Goal: Information Seeking & Learning: Learn about a topic

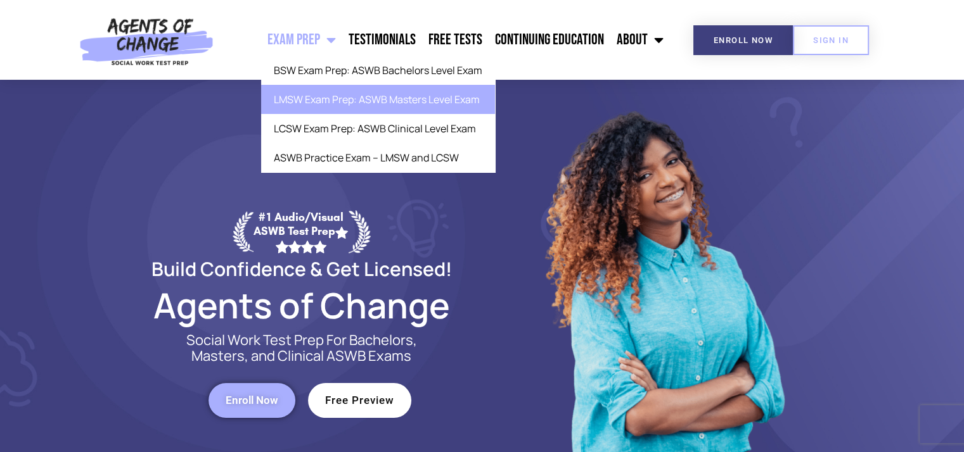
click at [347, 95] on link "LMSW Exam Prep: ASWB Masters Level Exam" at bounding box center [378, 99] width 234 height 29
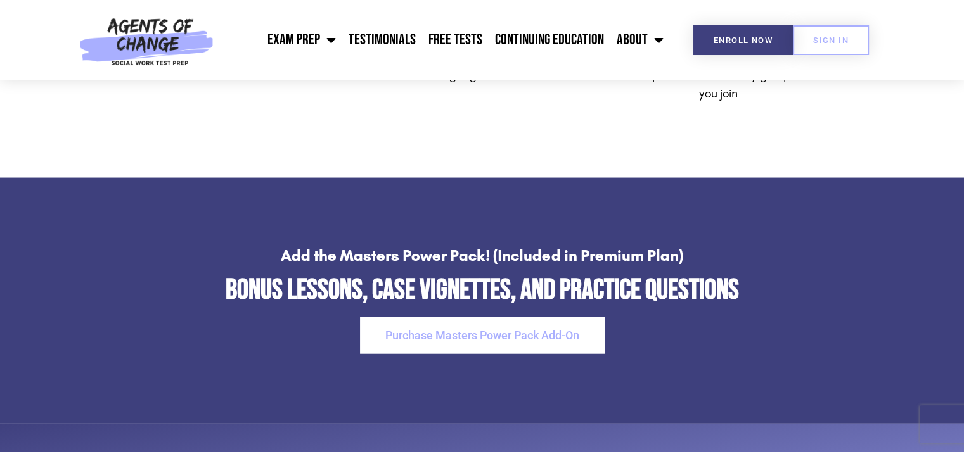
scroll to position [3071, 0]
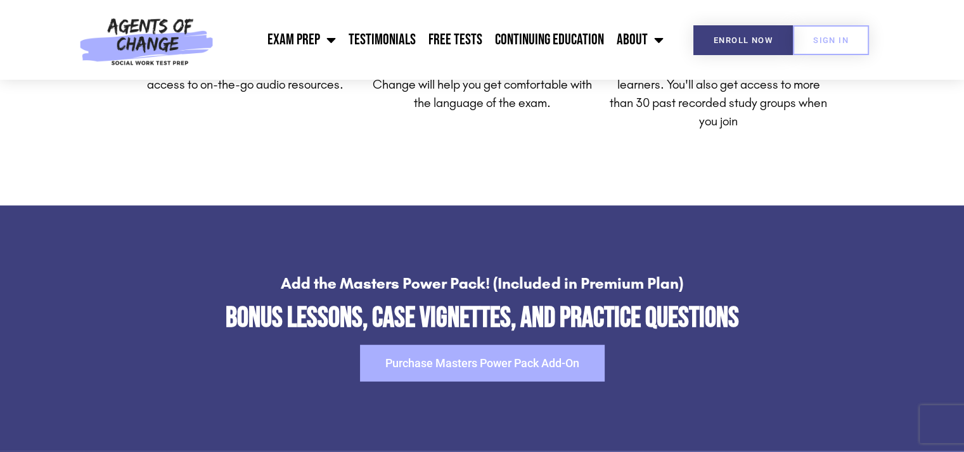
click at [492, 358] on span "Purchase Masters Power Pack Add-On" at bounding box center [482, 363] width 194 height 11
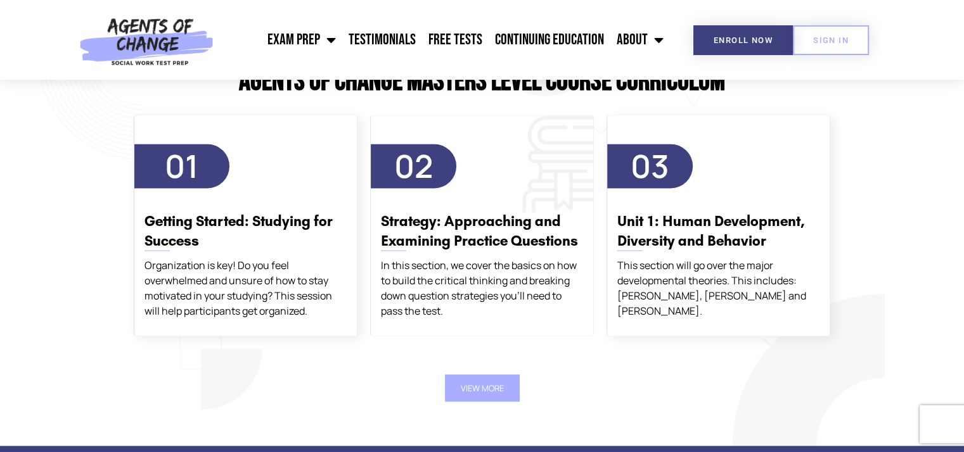
scroll to position [2247, 0]
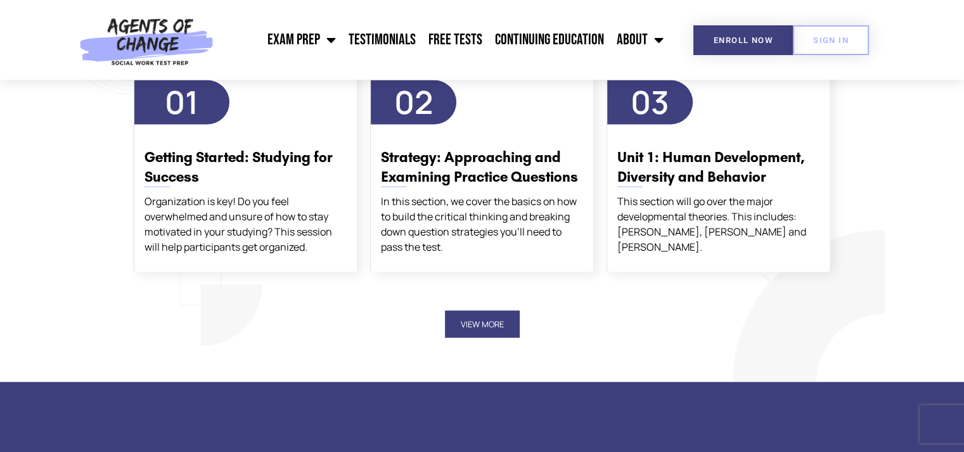
click at [493, 320] on button "View More" at bounding box center [482, 324] width 75 height 27
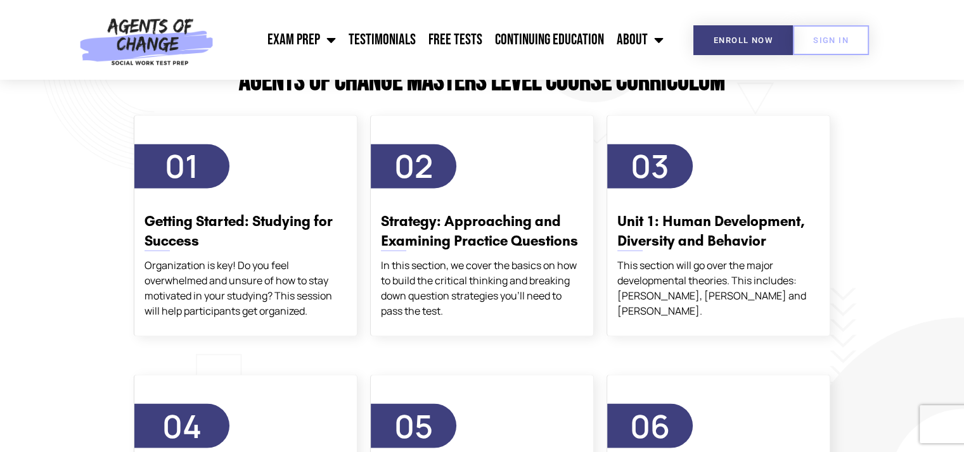
scroll to position [2183, 0]
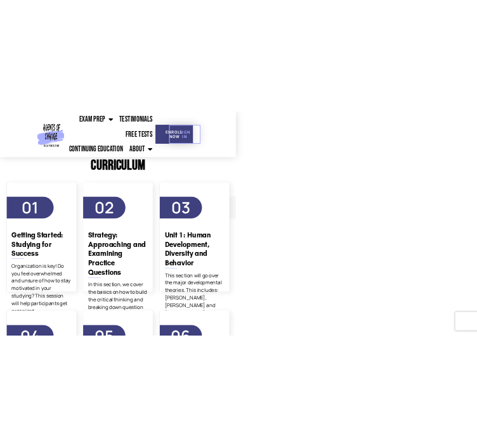
scroll to position [2172, 0]
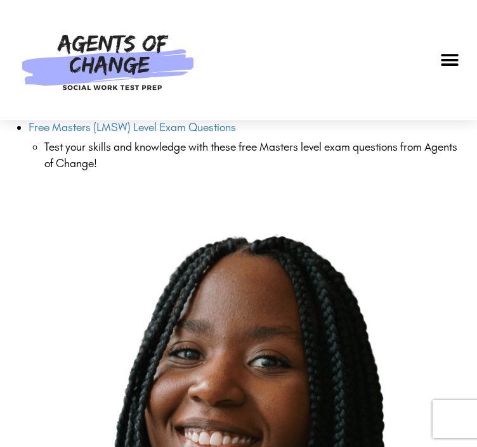
drag, startPoint x: 408, startPoint y: 53, endPoint x: 403, endPoint y: 186, distance: 133.8
click at [408, 53] on div "Enroll Now Exam Prep BSW Exam Prep: ASWB Bachelors Level Exam LMSW Exam Prep: A…" at bounding box center [238, 60] width 451 height 95
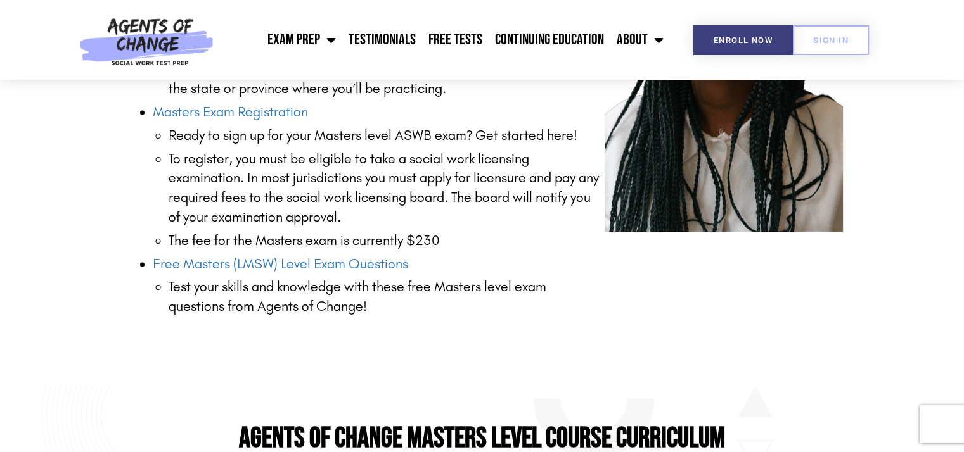
scroll to position [1816, 0]
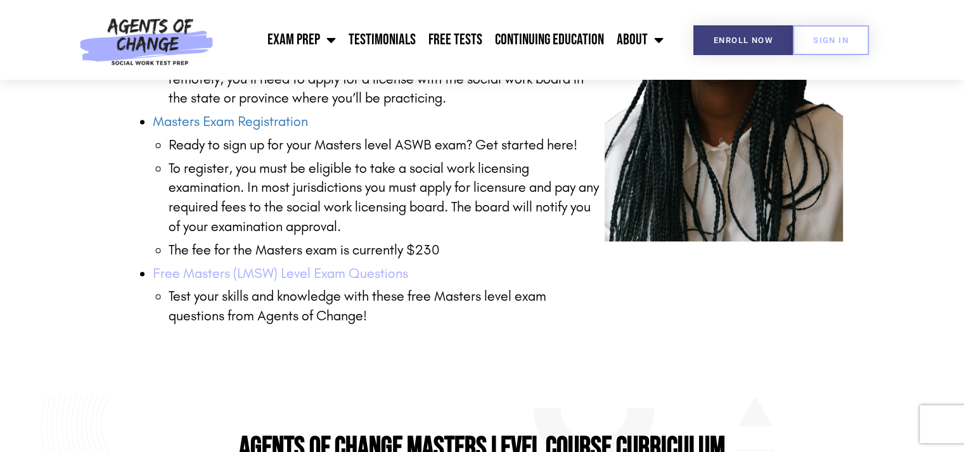
click at [321, 268] on link "Free Masters (LMSW) Level Exam Questions" at bounding box center [280, 274] width 255 height 16
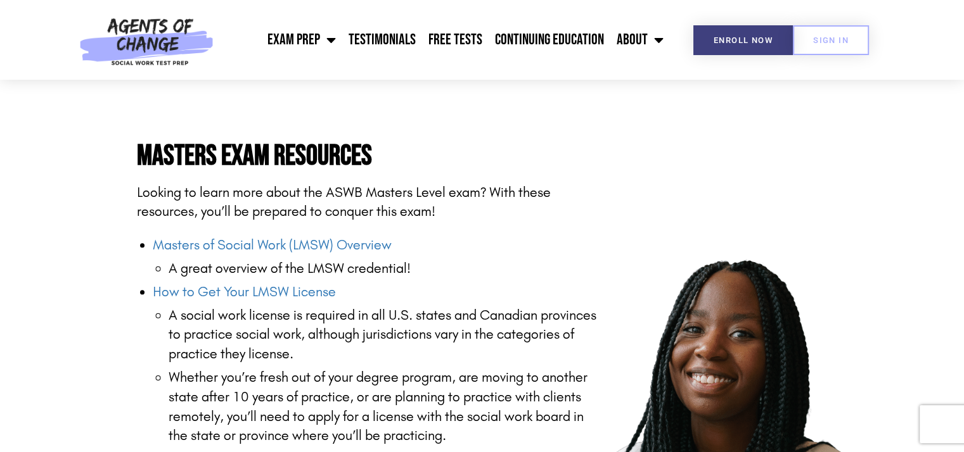
scroll to position [1499, 0]
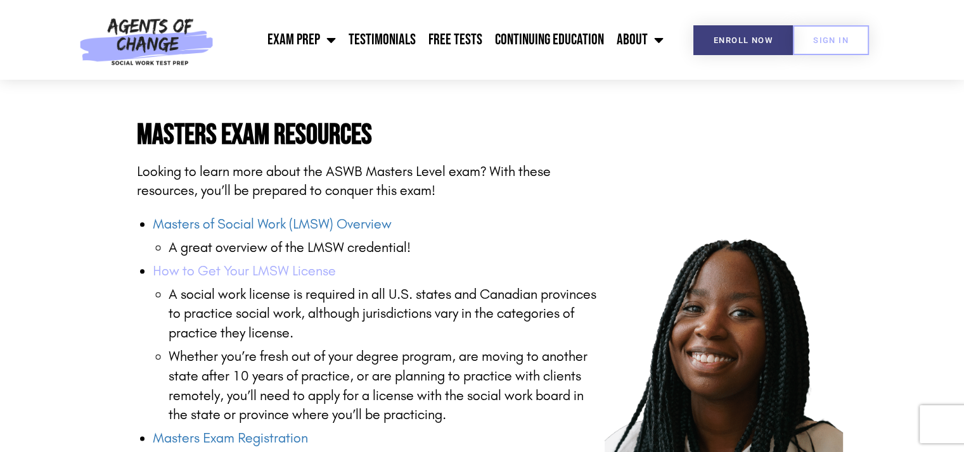
click at [285, 267] on link "How to Get Your LMSW License" at bounding box center [244, 271] width 183 height 16
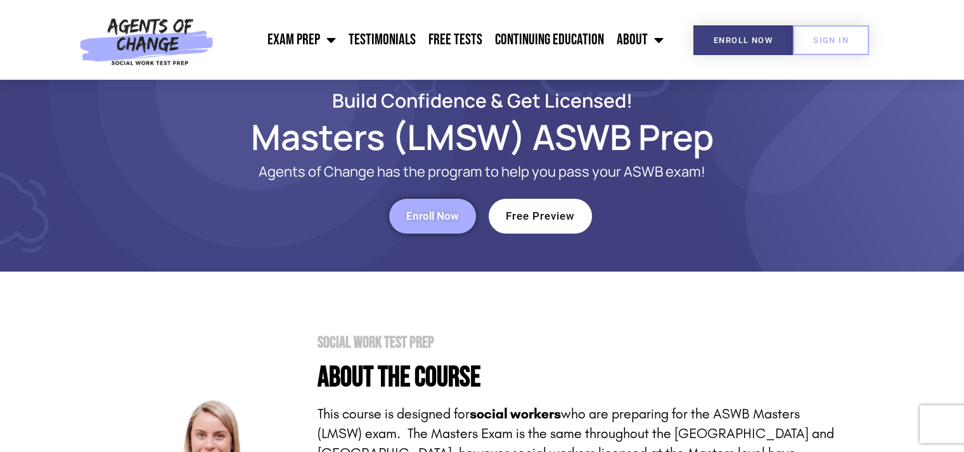
scroll to position [0, 0]
